Goal: Task Accomplishment & Management: Manage account settings

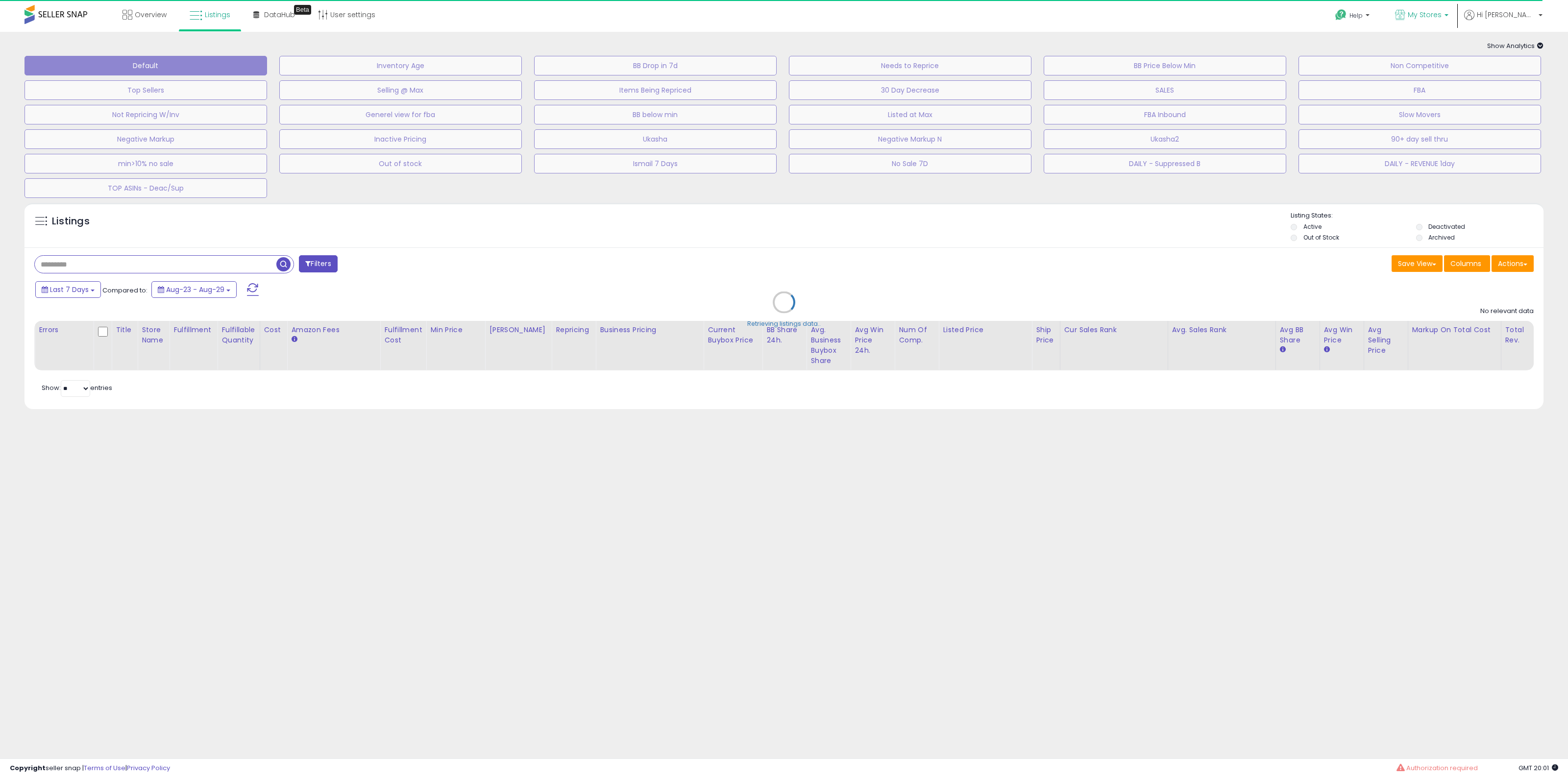
click at [1441, 23] on link "My Stores" at bounding box center [1422, 16] width 68 height 32
click at [1441, 15] on span "My Stores" at bounding box center [1425, 15] width 34 height 10
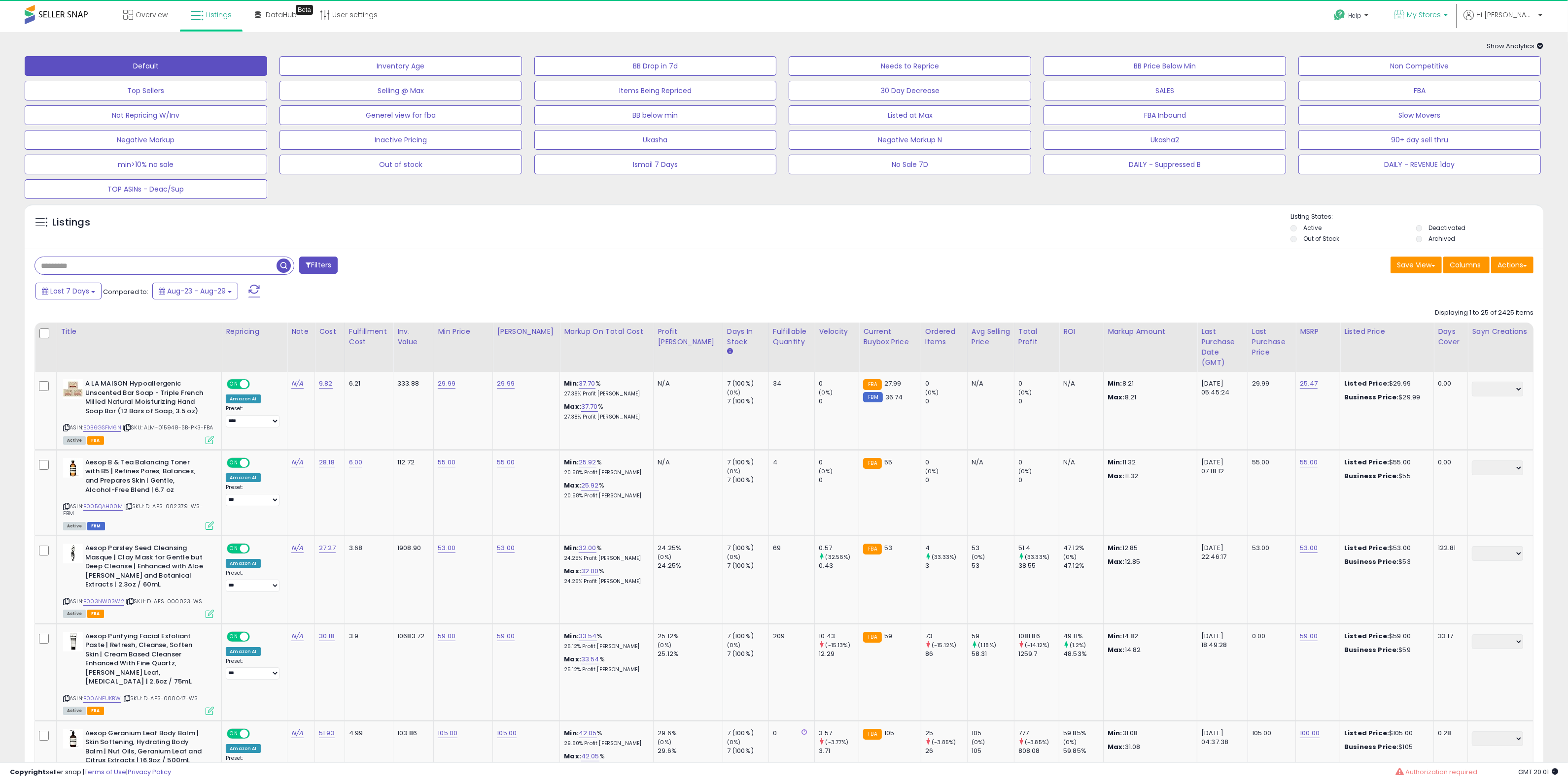
click at [1441, 15] on span "My Stores" at bounding box center [1424, 15] width 34 height 10
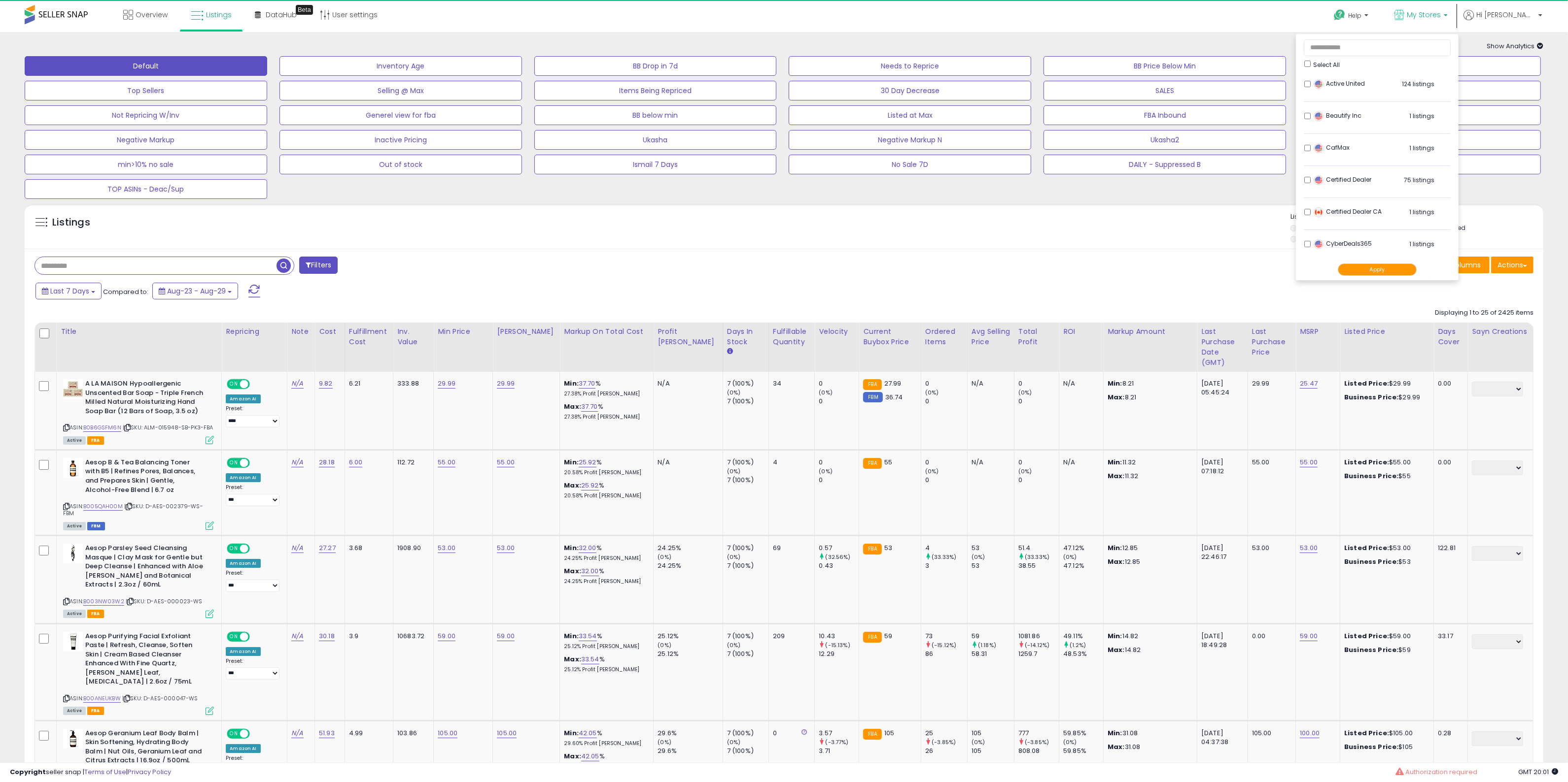
click at [1400, 265] on button "Apply" at bounding box center [1377, 270] width 79 height 12
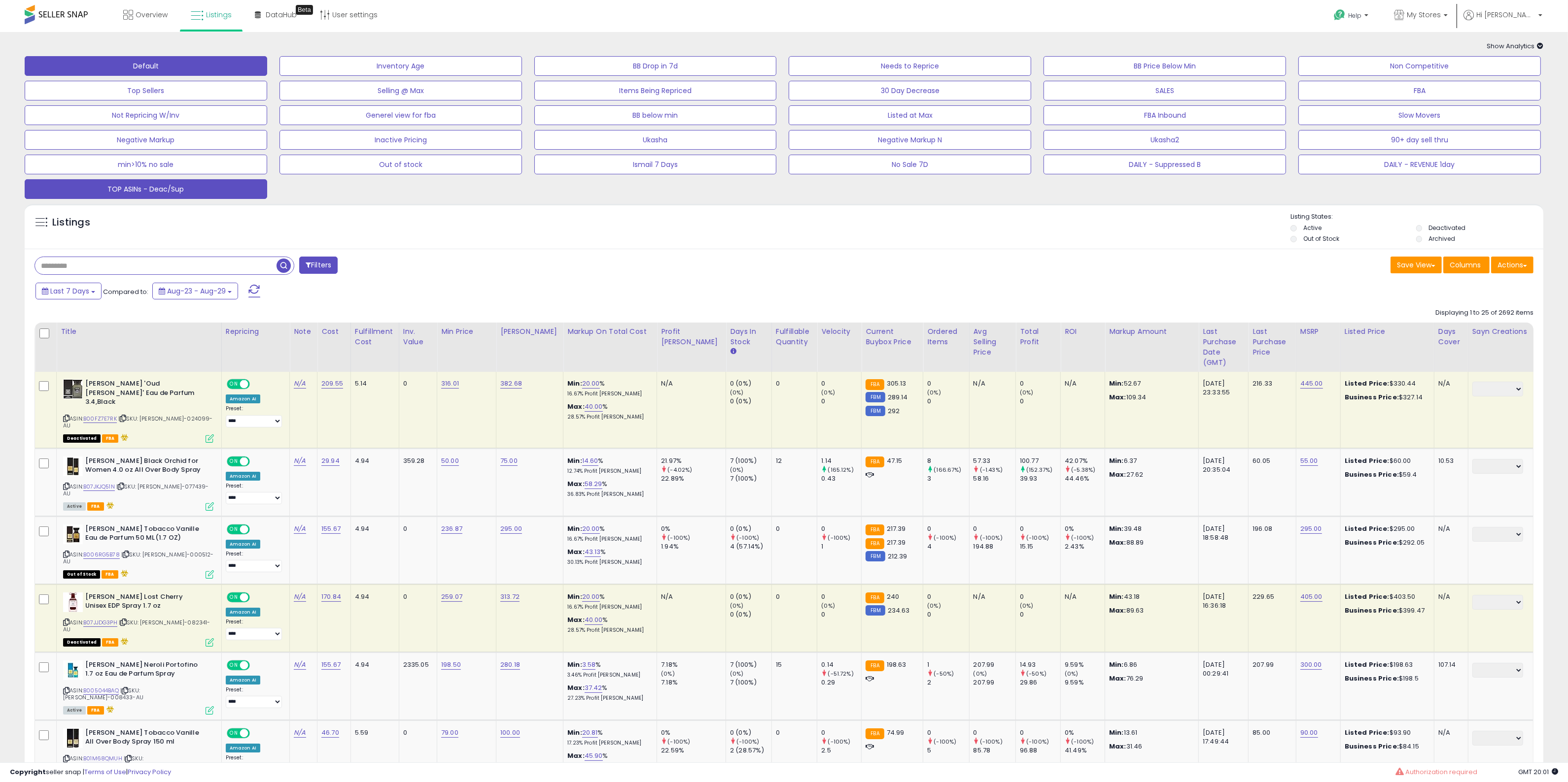
click at [176, 188] on button "TOP ASINs - Deac/Sup" at bounding box center [146, 189] width 242 height 20
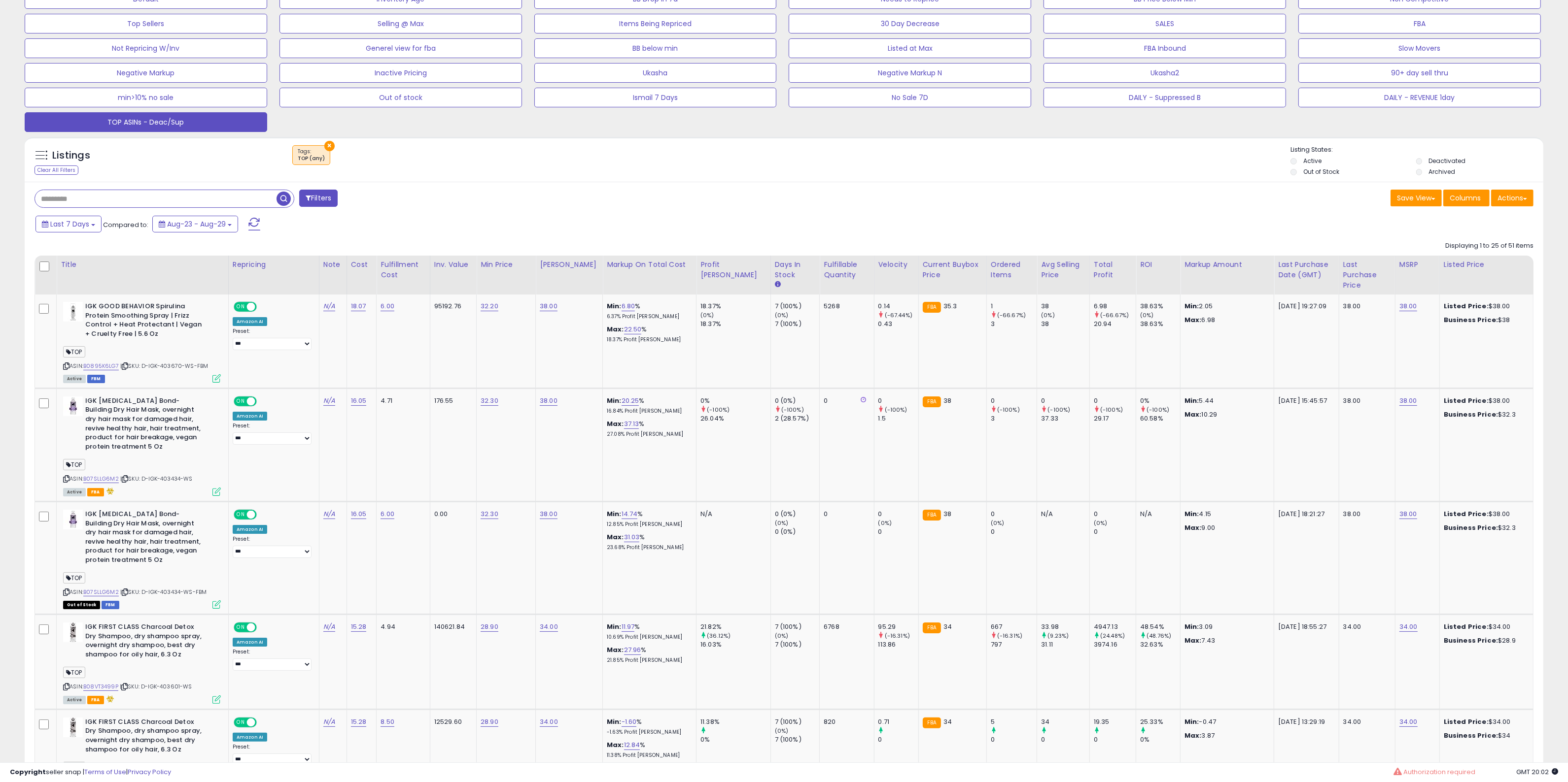
scroll to position [62, 0]
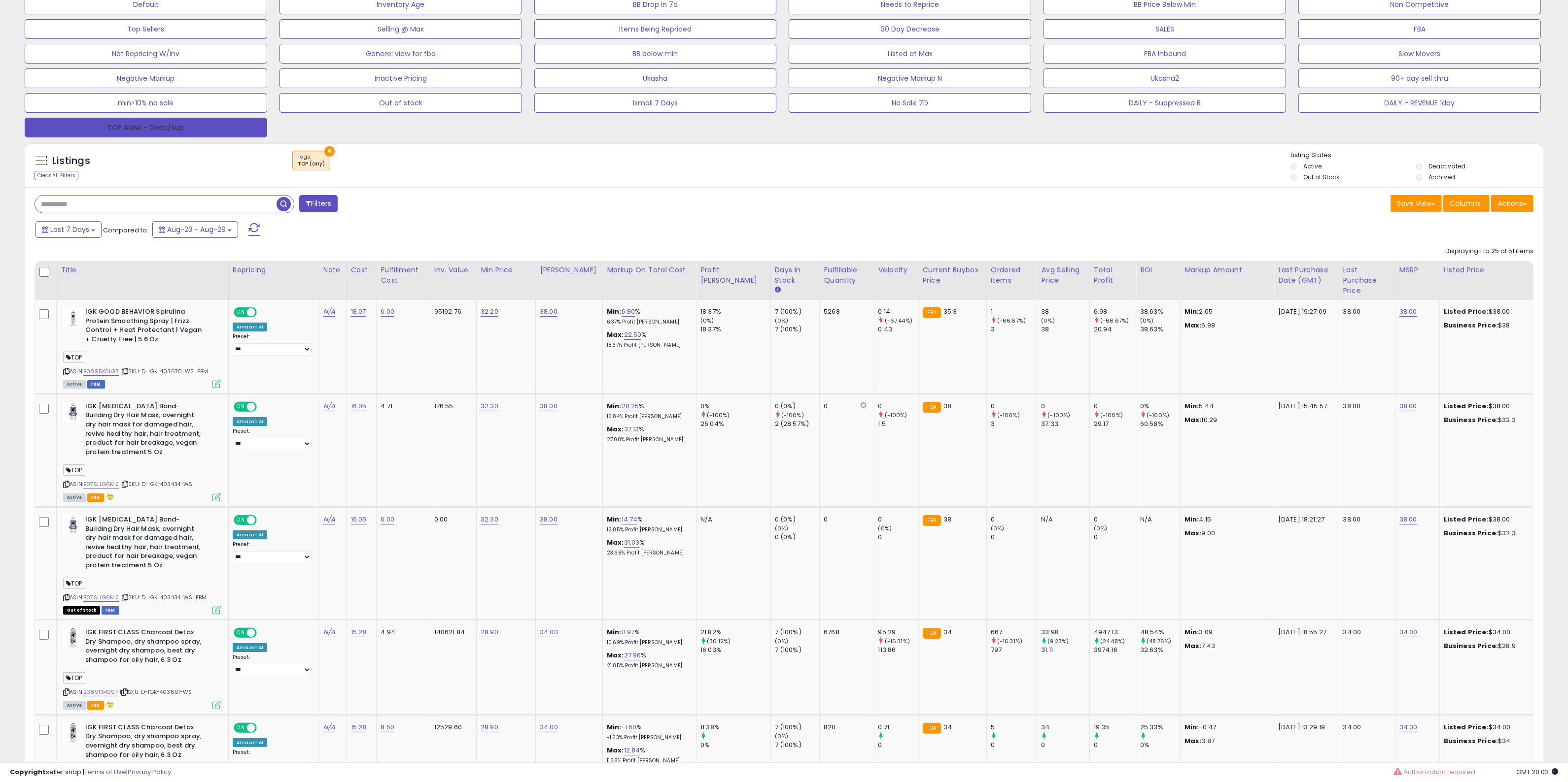
click at [260, 123] on button "TOP ASINs - Deac/Sup" at bounding box center [146, 127] width 242 height 20
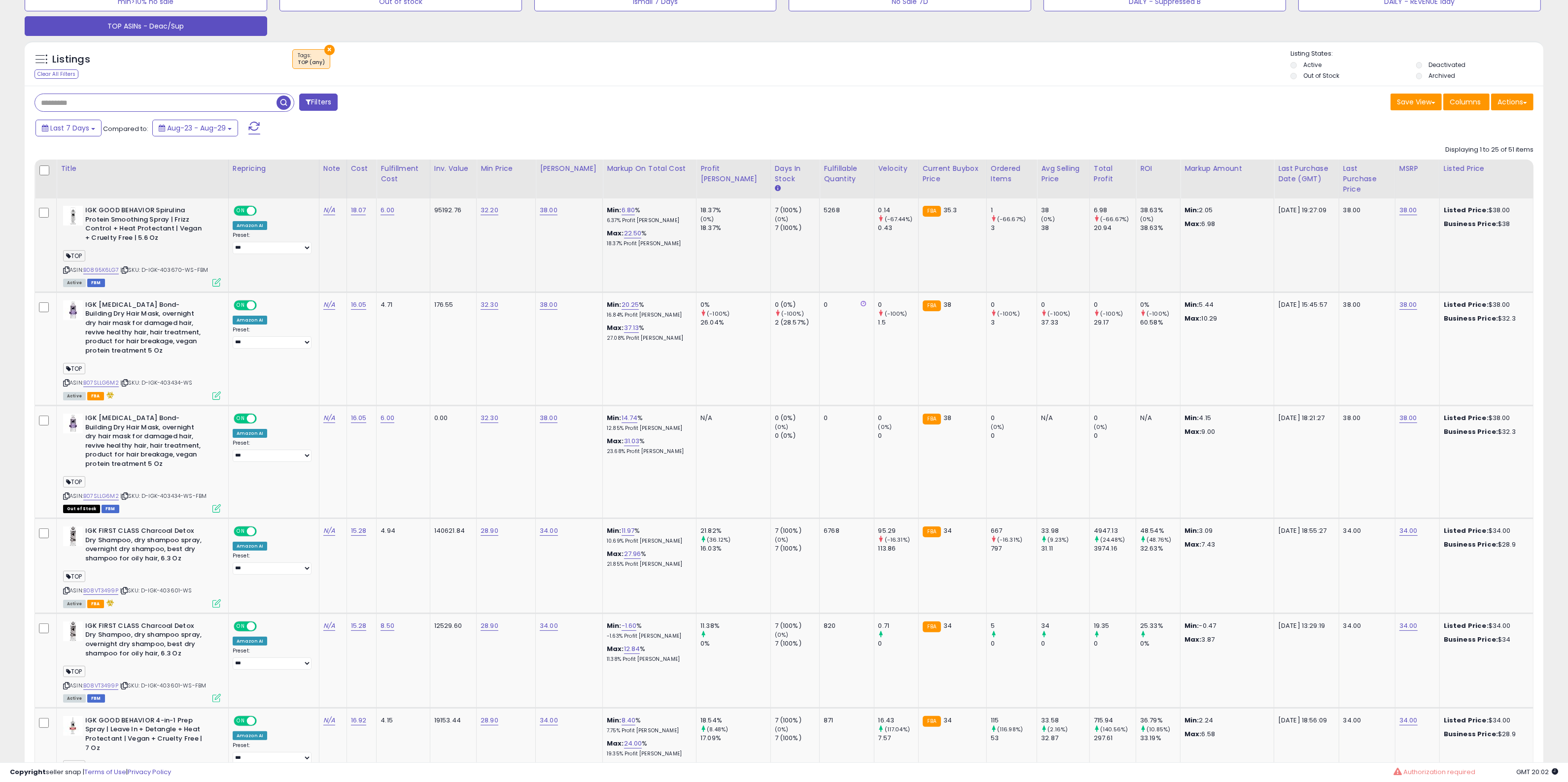
scroll to position [123, 0]
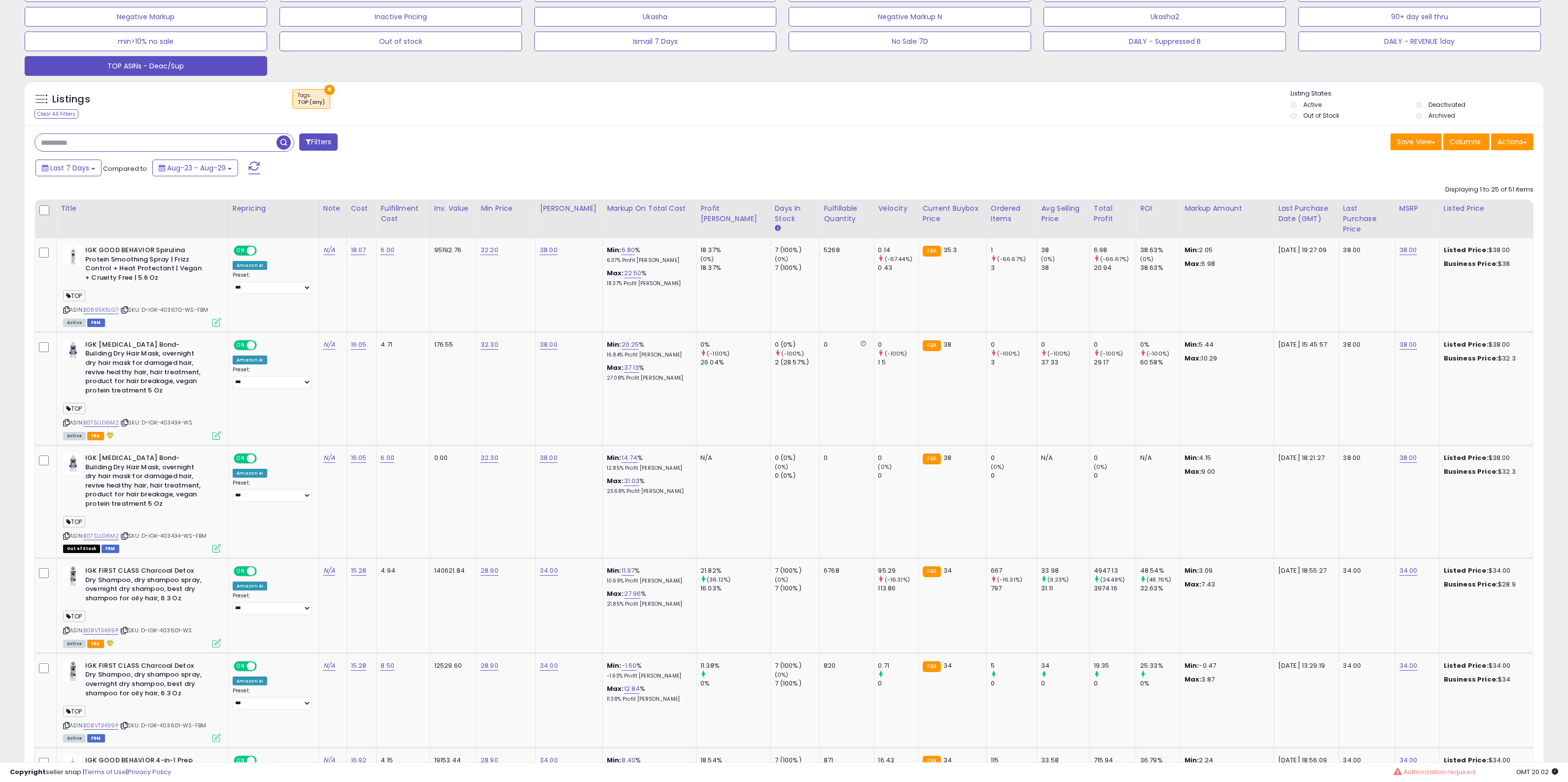
click at [1298, 103] on li "Active" at bounding box center [1352, 106] width 124 height 11
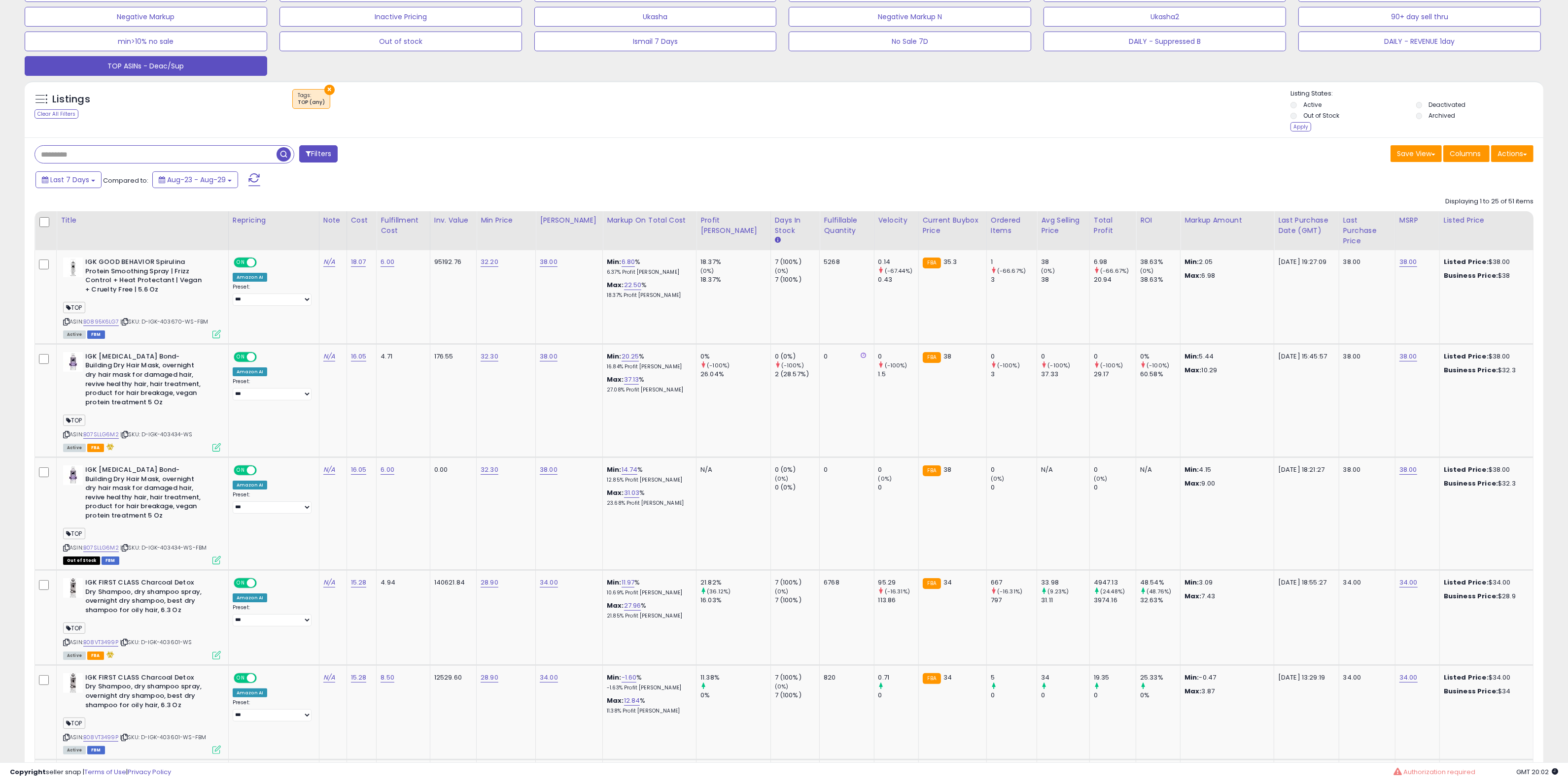
click at [1292, 99] on div "Listing States: Active Deactivated Out of Stock Archived Apply" at bounding box center [1416, 112] width 253 height 45
click at [1293, 110] on li "Active" at bounding box center [1352, 106] width 124 height 11
click at [1297, 124] on div "Apply" at bounding box center [1300, 127] width 21 height 9
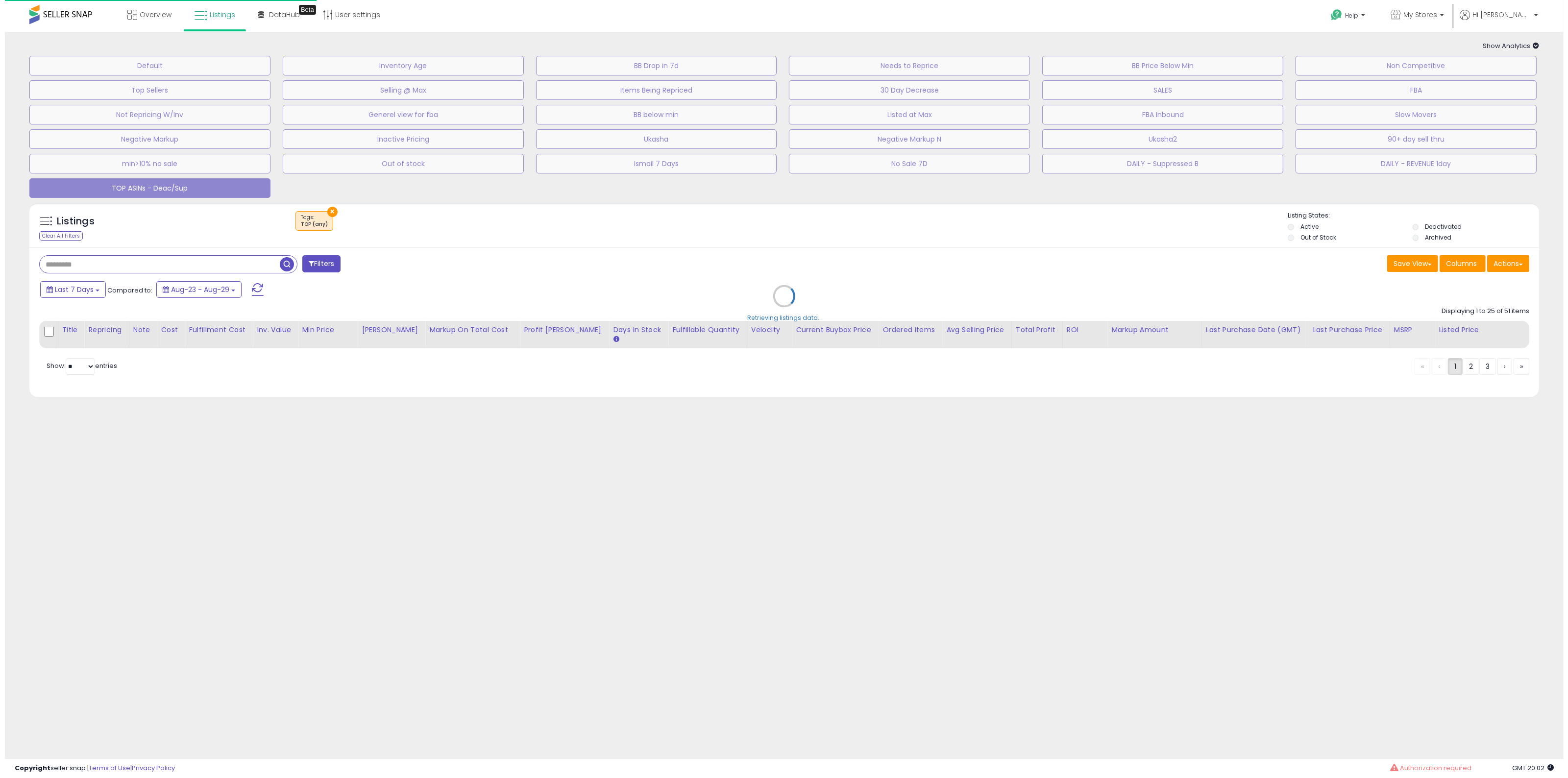
scroll to position [0, 0]
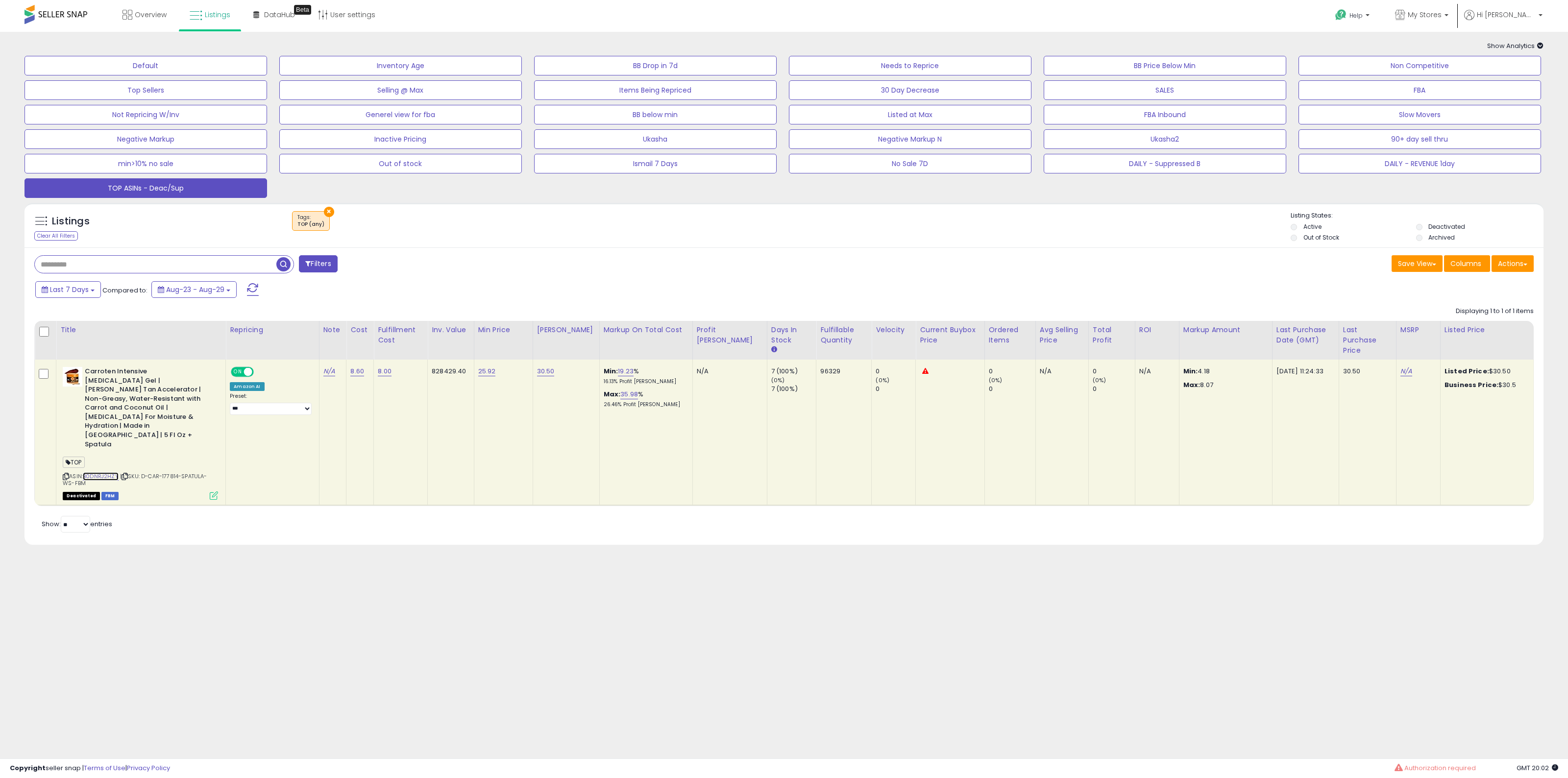
click at [106, 472] on link "B0DNRJ2HZY" at bounding box center [100, 477] width 36 height 9
click at [228, 192] on button "TOP ASINs - Deac/Sup" at bounding box center [145, 188] width 242 height 19
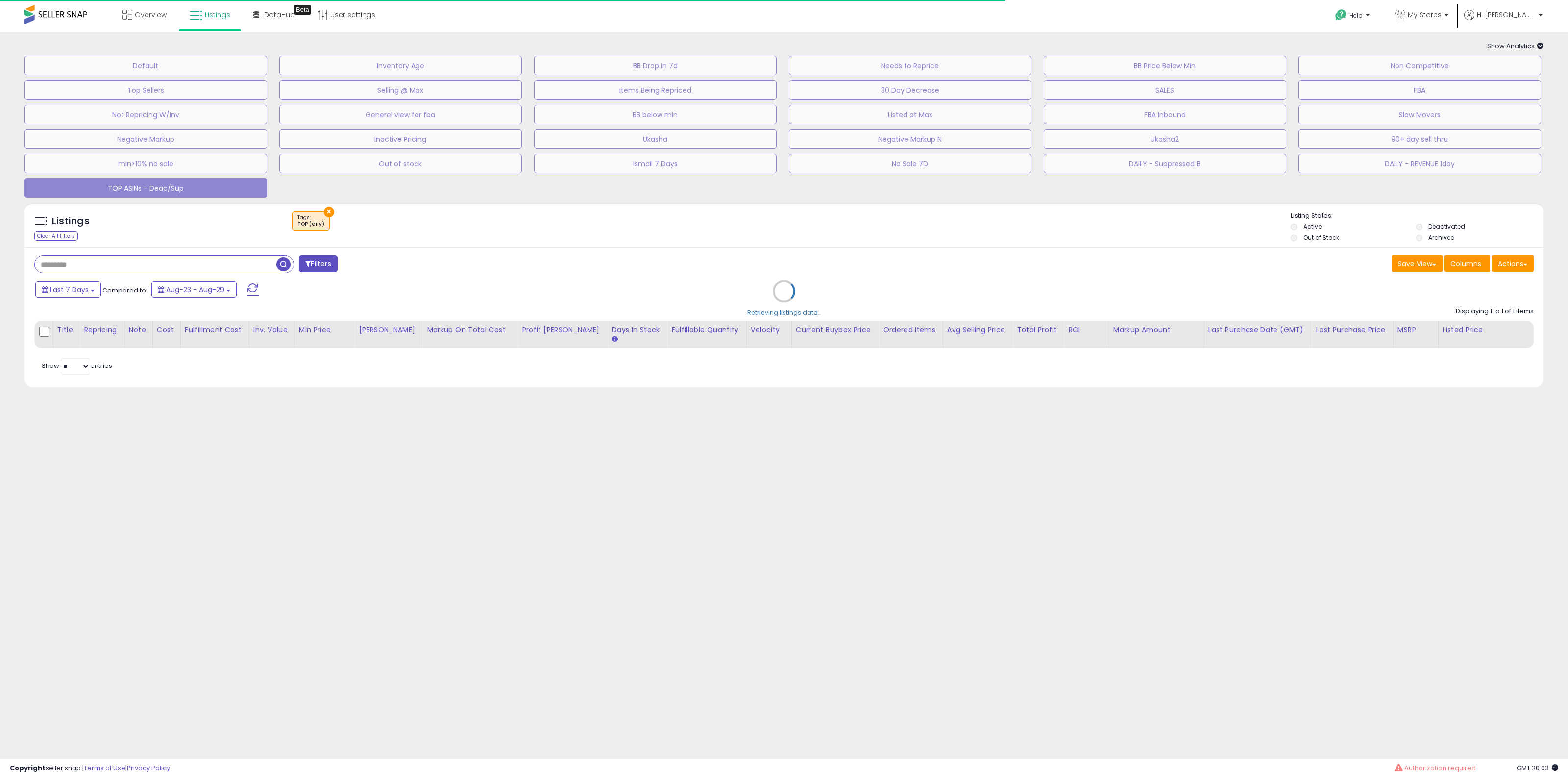
select select "*"
select select "**********"
select select "*"
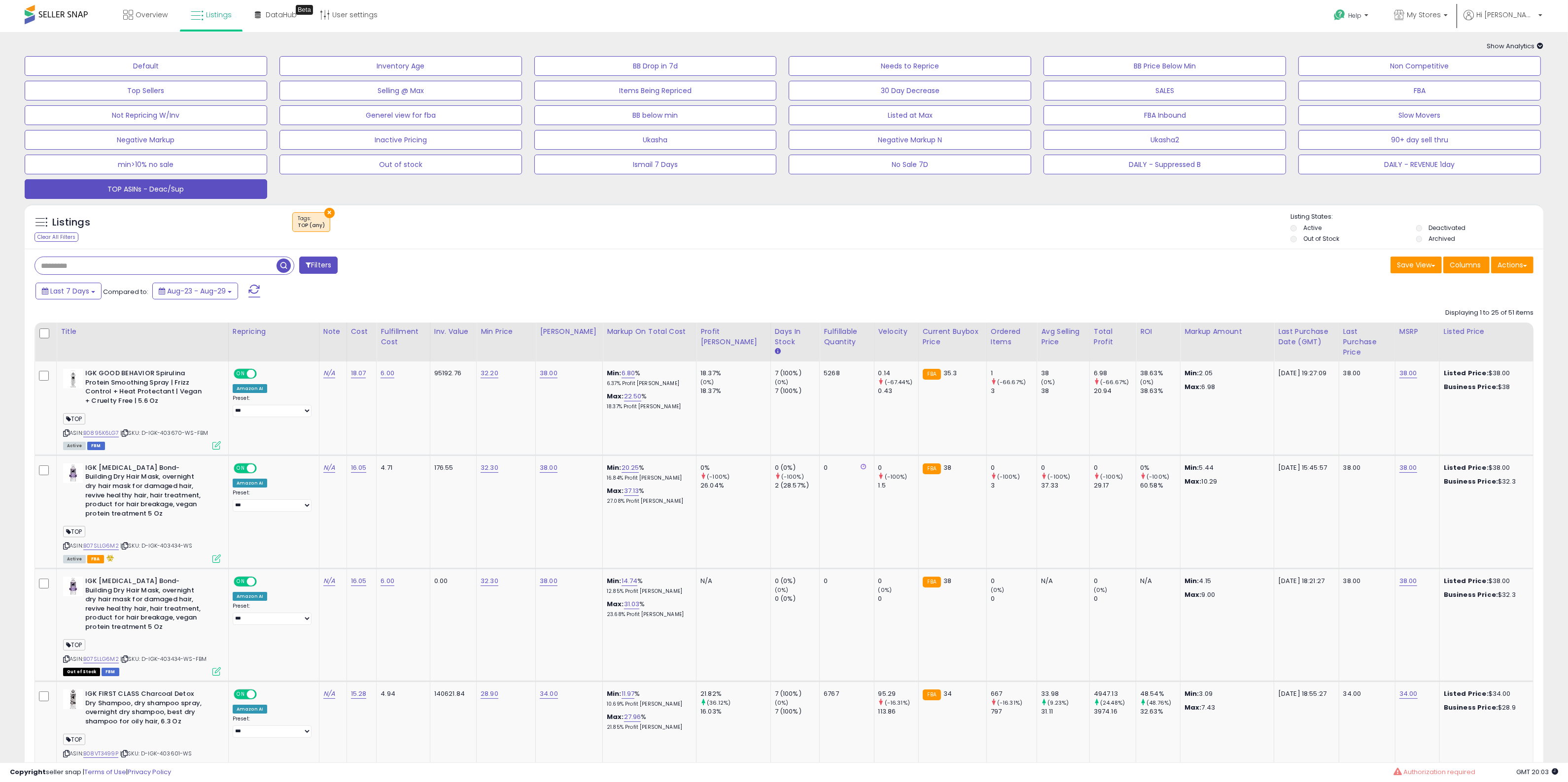
click at [304, 260] on button "Filters" at bounding box center [318, 265] width 39 height 17
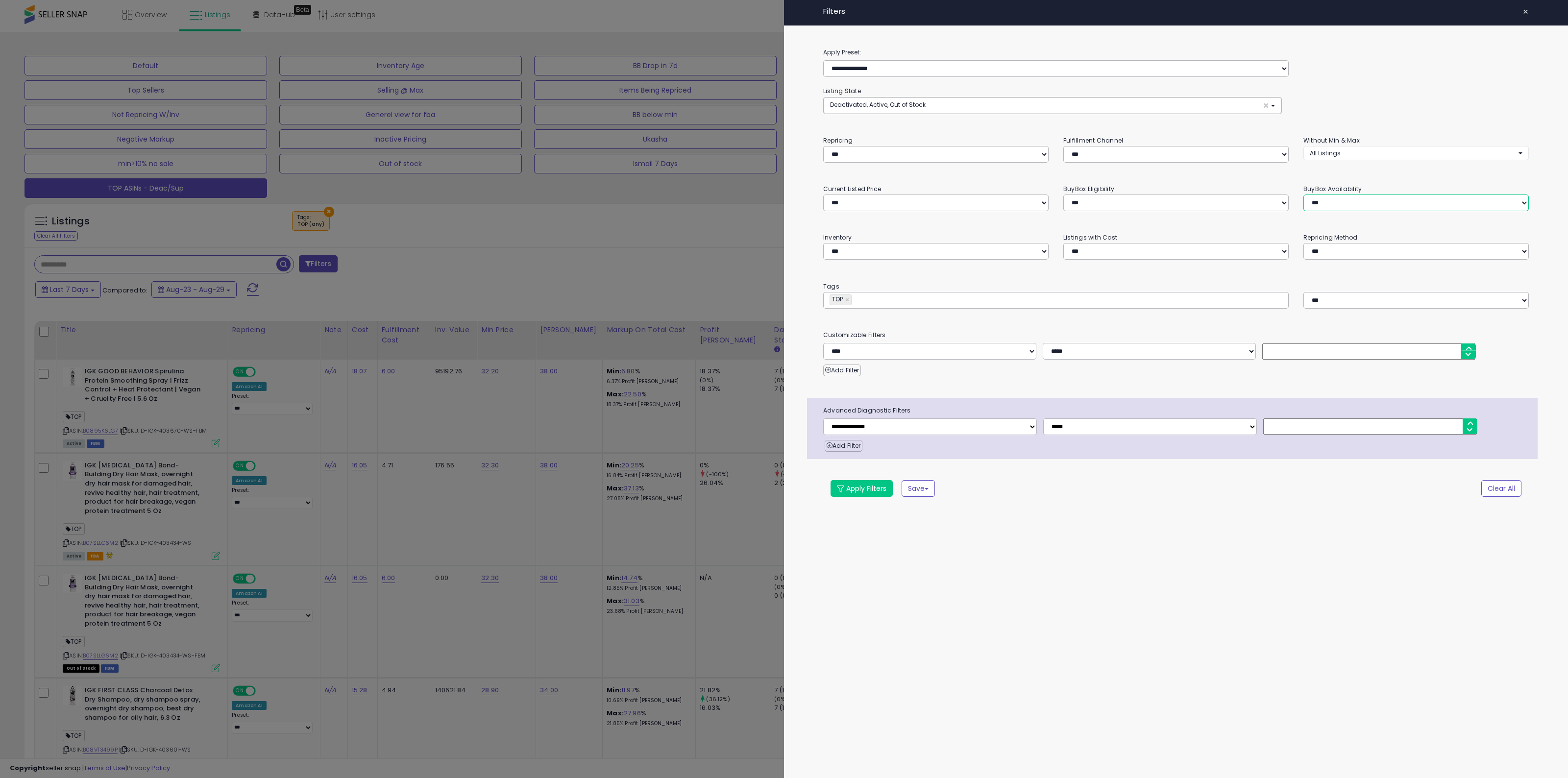
drag, startPoint x: 1382, startPoint y: 208, endPoint x: 1376, endPoint y: 211, distance: 6.7
click at [1382, 208] on select "**********" at bounding box center [1416, 203] width 225 height 16
select select "**********"
click at [1303, 195] on select "**********" at bounding box center [1416, 203] width 225 height 16
click at [866, 490] on button "Apply Filters" at bounding box center [861, 488] width 62 height 16
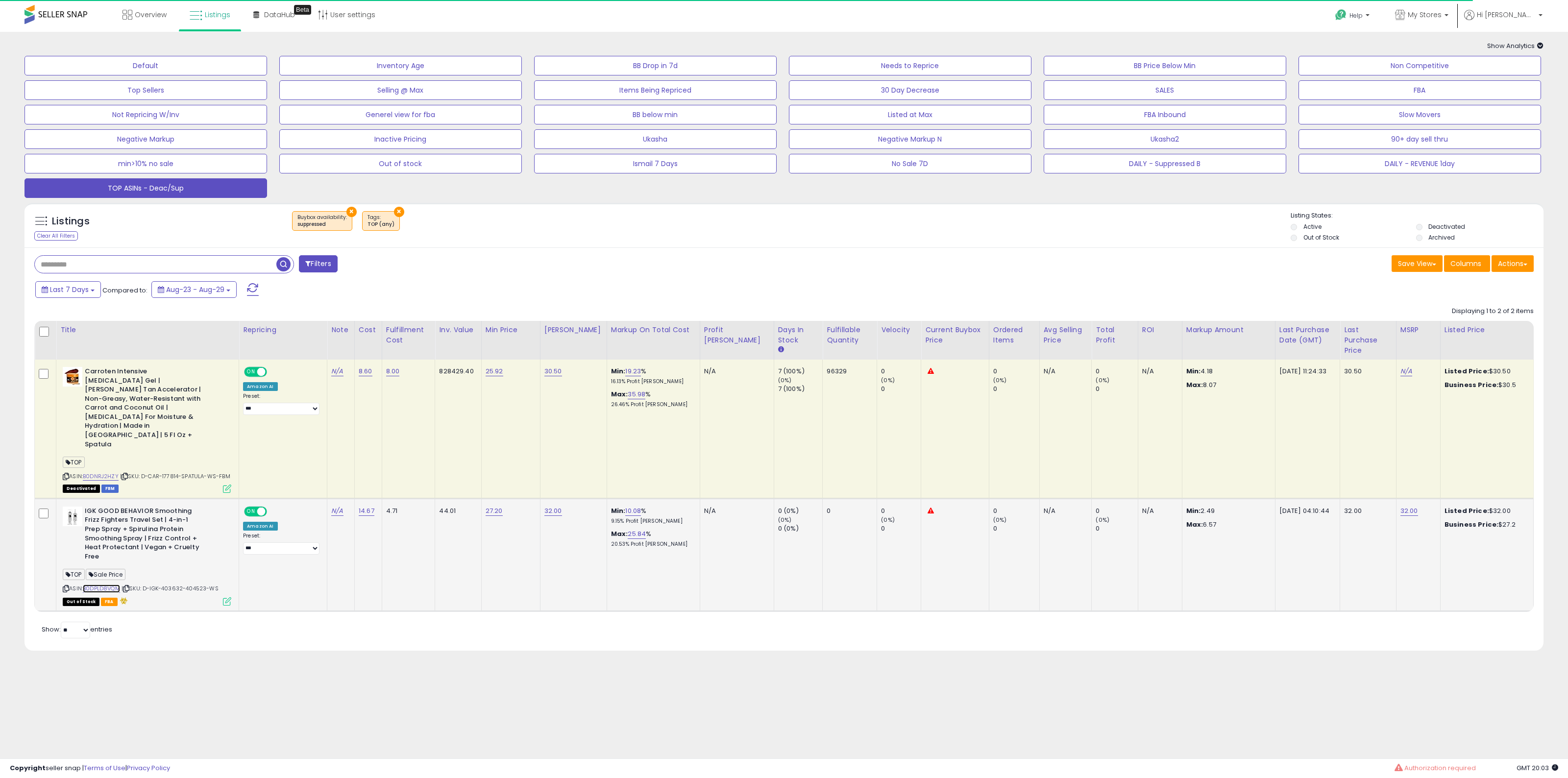
click at [110, 584] on link "B0DPLD8VQM" at bounding box center [101, 589] width 37 height 9
